Goal: Information Seeking & Learning: Get advice/opinions

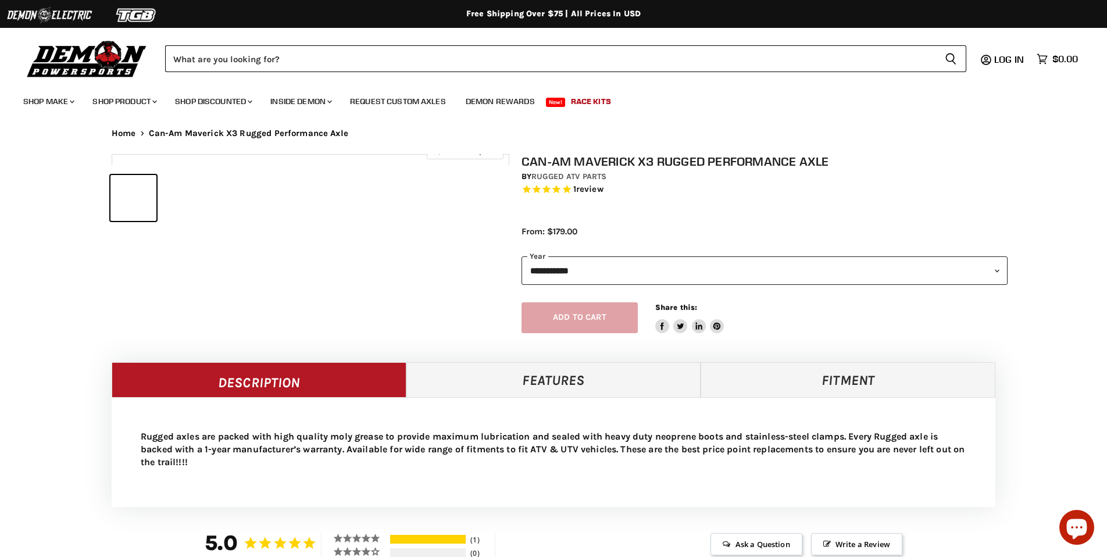
select select "******"
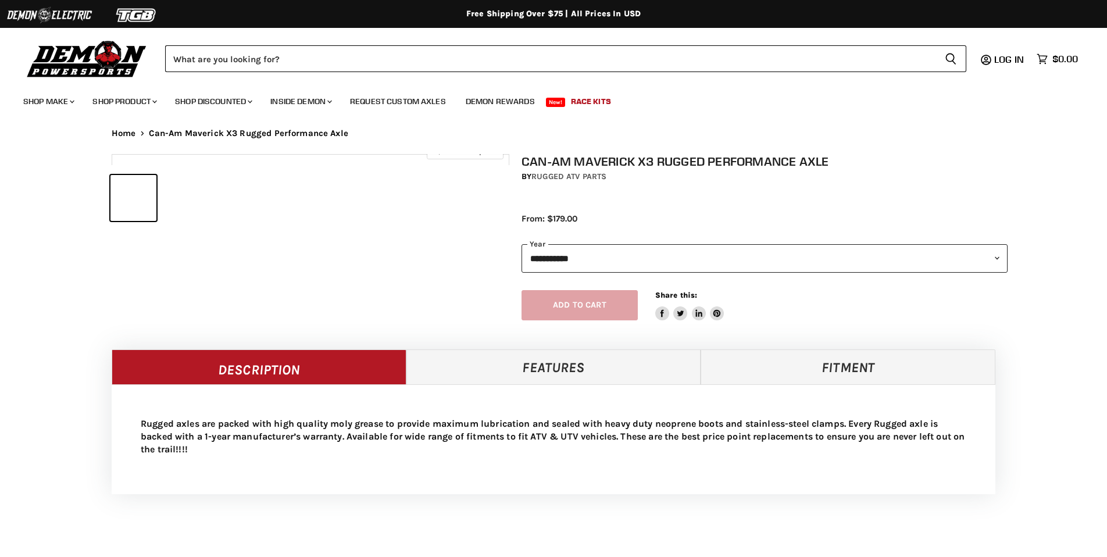
select select "******"
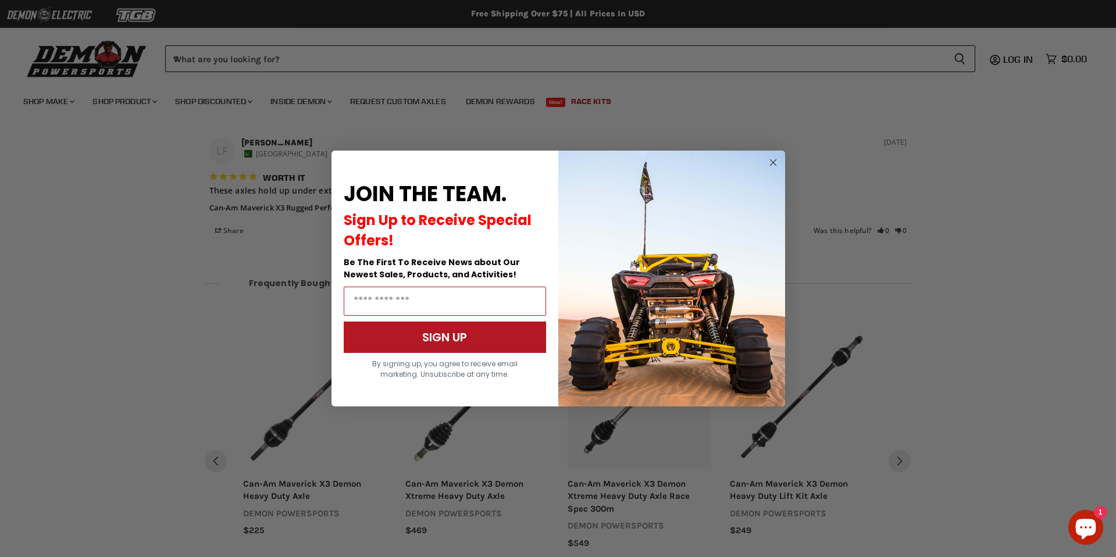
scroll to position [914, 0]
